Goal: Find specific page/section: Find specific page/section

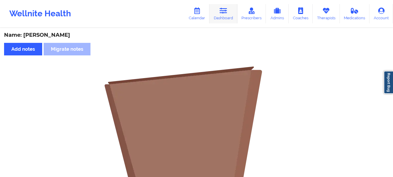
click at [232, 15] on link "Dashboard" at bounding box center [223, 13] width 28 height 19
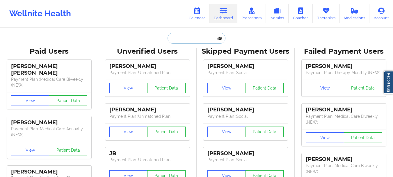
click at [209, 37] on input "text" at bounding box center [197, 38] width 58 height 11
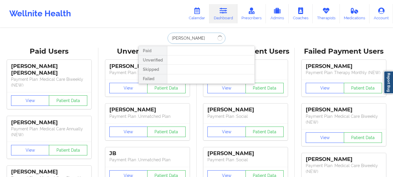
click at [179, 40] on input "[PERSON_NAME]" at bounding box center [197, 38] width 58 height 11
type input "Stela"
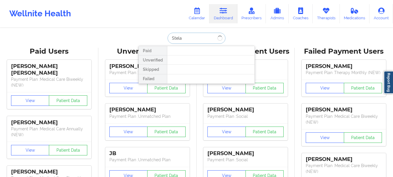
click at [178, 39] on input "Stela" at bounding box center [197, 38] width 58 height 11
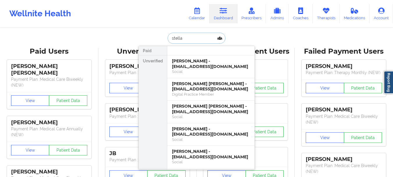
type input "stella"
click at [192, 57] on div "[PERSON_NAME] - [EMAIL_ADDRESS][DOMAIN_NAME] Social" at bounding box center [210, 66] width 87 height 23
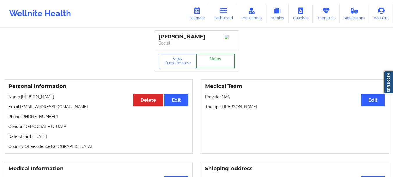
click at [220, 66] on link "Notes" at bounding box center [215, 61] width 38 height 15
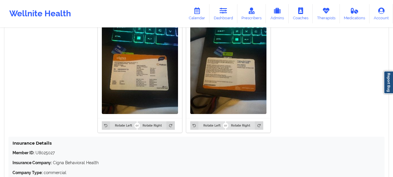
scroll to position [467, 0]
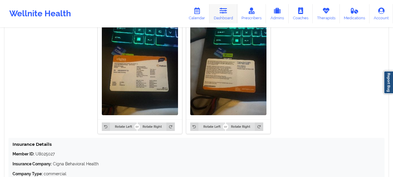
click at [227, 9] on icon at bounding box center [224, 11] width 8 height 6
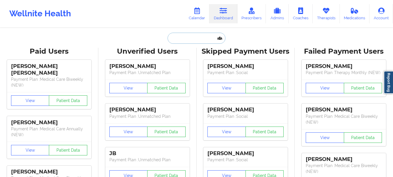
click at [200, 37] on input "text" at bounding box center [197, 38] width 58 height 11
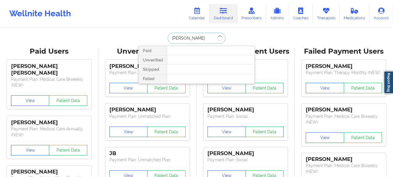
type input "[PERSON_NAME]"
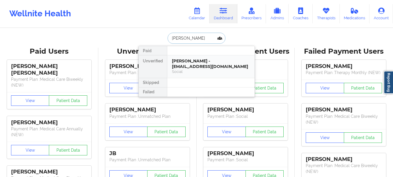
click at [199, 63] on div "[PERSON_NAME] - [EMAIL_ADDRESS][DOMAIN_NAME]" at bounding box center [211, 63] width 78 height 11
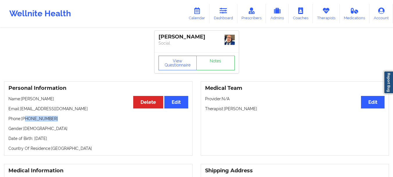
drag, startPoint x: 54, startPoint y: 118, endPoint x: 26, endPoint y: 119, distance: 28.3
click at [26, 119] on p "Phone: [PHONE_NUMBER]" at bounding box center [98, 119] width 180 height 6
copy p "[PHONE_NUMBER]"
click at [215, 64] on link "Notes" at bounding box center [215, 63] width 38 height 15
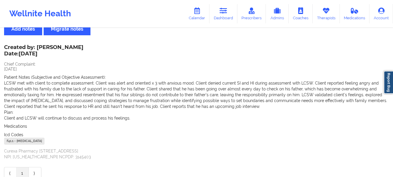
scroll to position [21, 0]
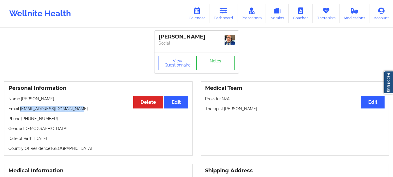
drag, startPoint x: 82, startPoint y: 109, endPoint x: 22, endPoint y: 109, distance: 60.5
click at [22, 109] on p "Email: [EMAIL_ADDRESS][DOMAIN_NAME]" at bounding box center [98, 109] width 180 height 6
copy p "[EMAIL_ADDRESS][DOMAIN_NAME]"
